Goal: Task Accomplishment & Management: Manage account settings

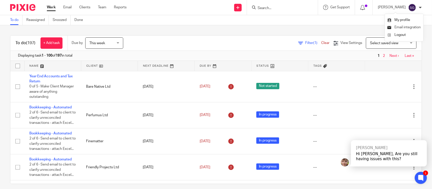
click at [411, 27] on span "Email integration" at bounding box center [408, 28] width 26 height 4
